Goal: Book appointment/travel/reservation

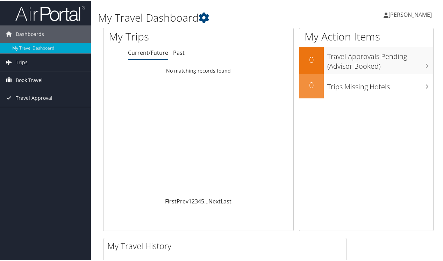
click at [37, 78] on span "Book Travel" at bounding box center [29, 79] width 27 height 17
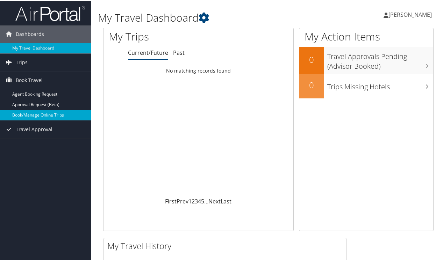
click at [32, 115] on link "Book/Manage Online Trips" at bounding box center [45, 114] width 91 height 10
